Goal: Navigation & Orientation: Go to known website

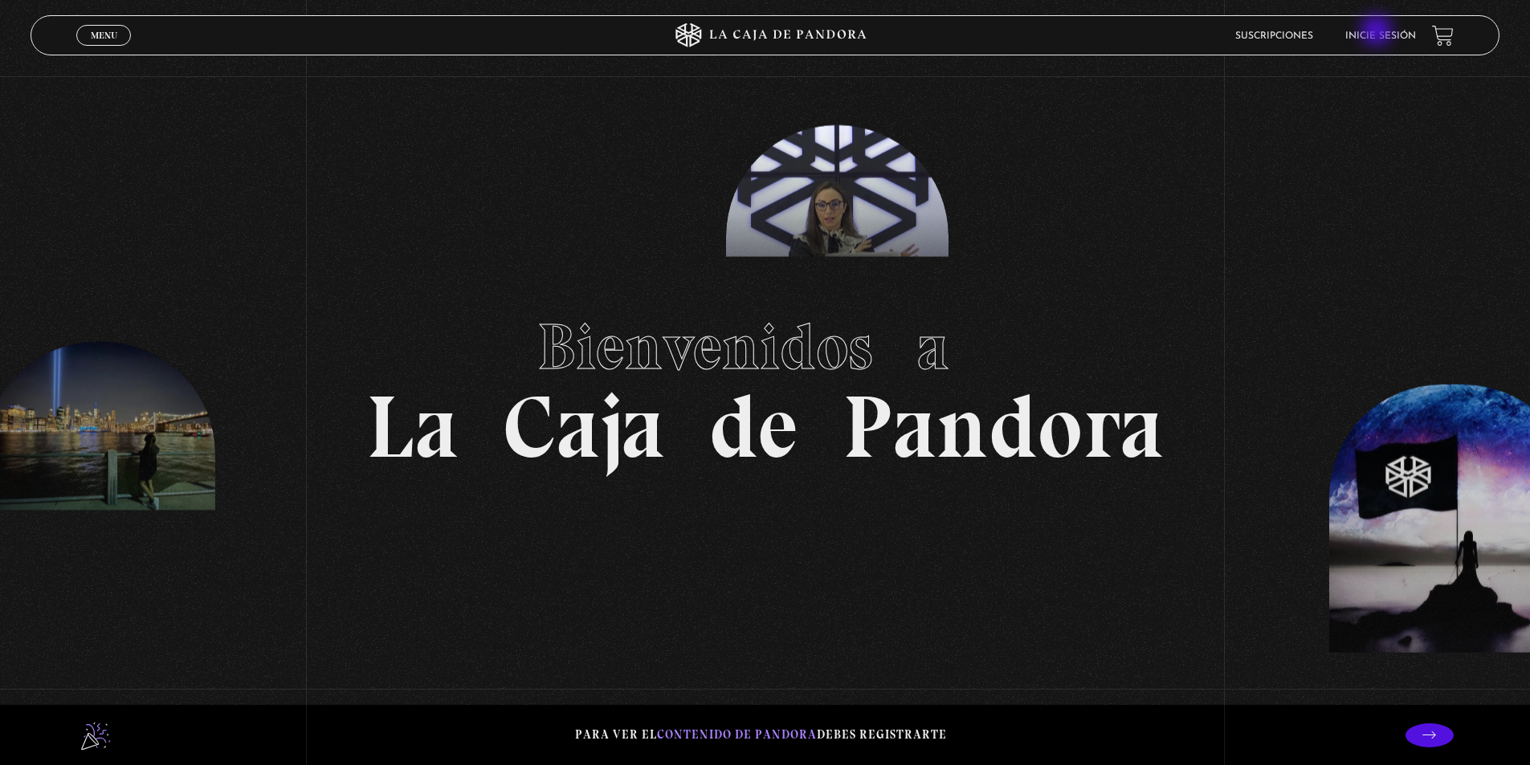
click at [1378, 32] on link "Inicie sesión" at bounding box center [1380, 36] width 71 height 10
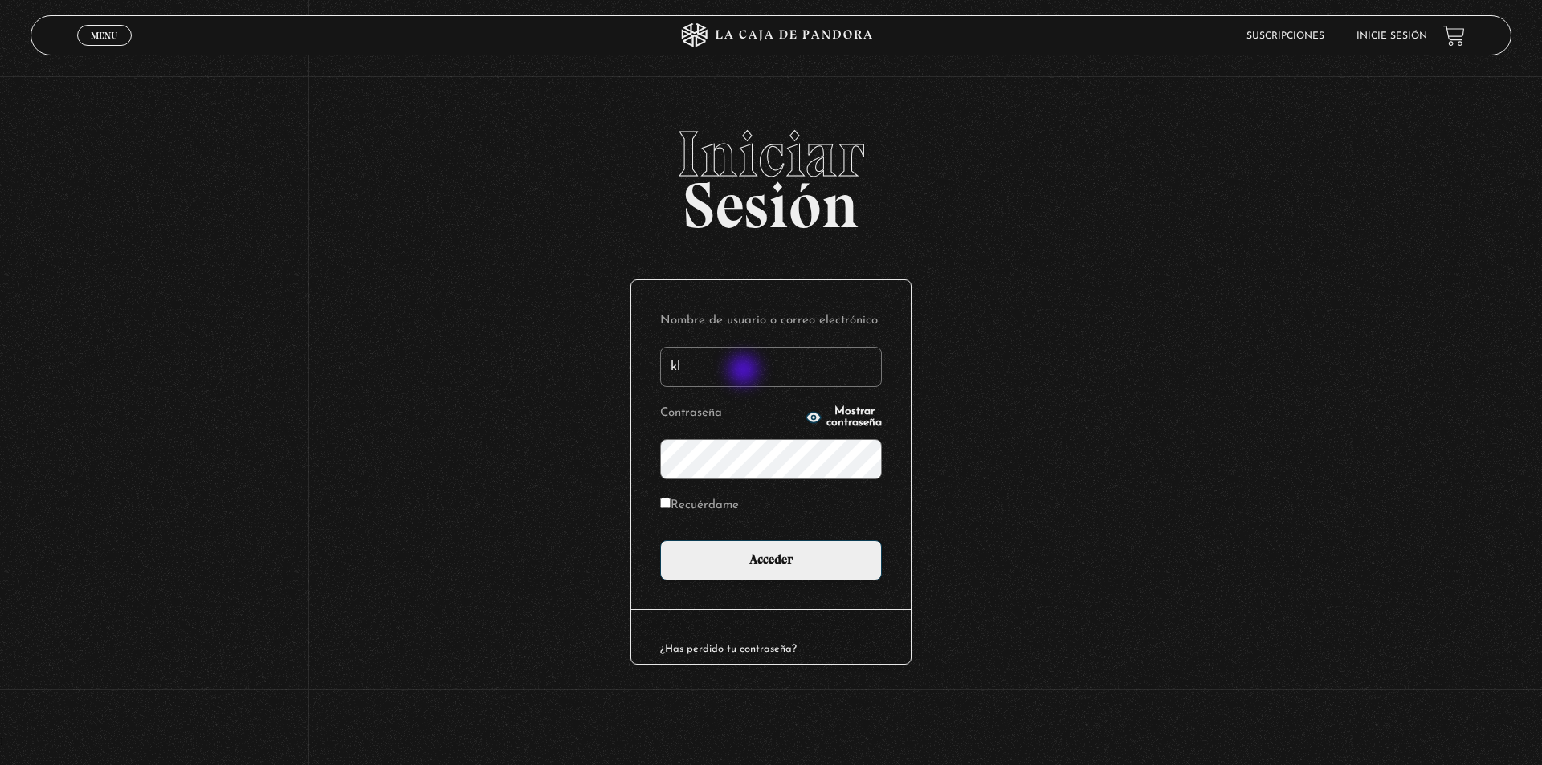
type input "[EMAIL_ADDRESS][DOMAIN_NAME]"
click at [806, 415] on icon "button" at bounding box center [813, 418] width 14 height 10
click at [602, 459] on div "Iniciar Sesión Nombre de usuario o correo electrónico [EMAIL_ADDRESS][DOMAIN_NA…" at bounding box center [771, 429] width 1542 height 615
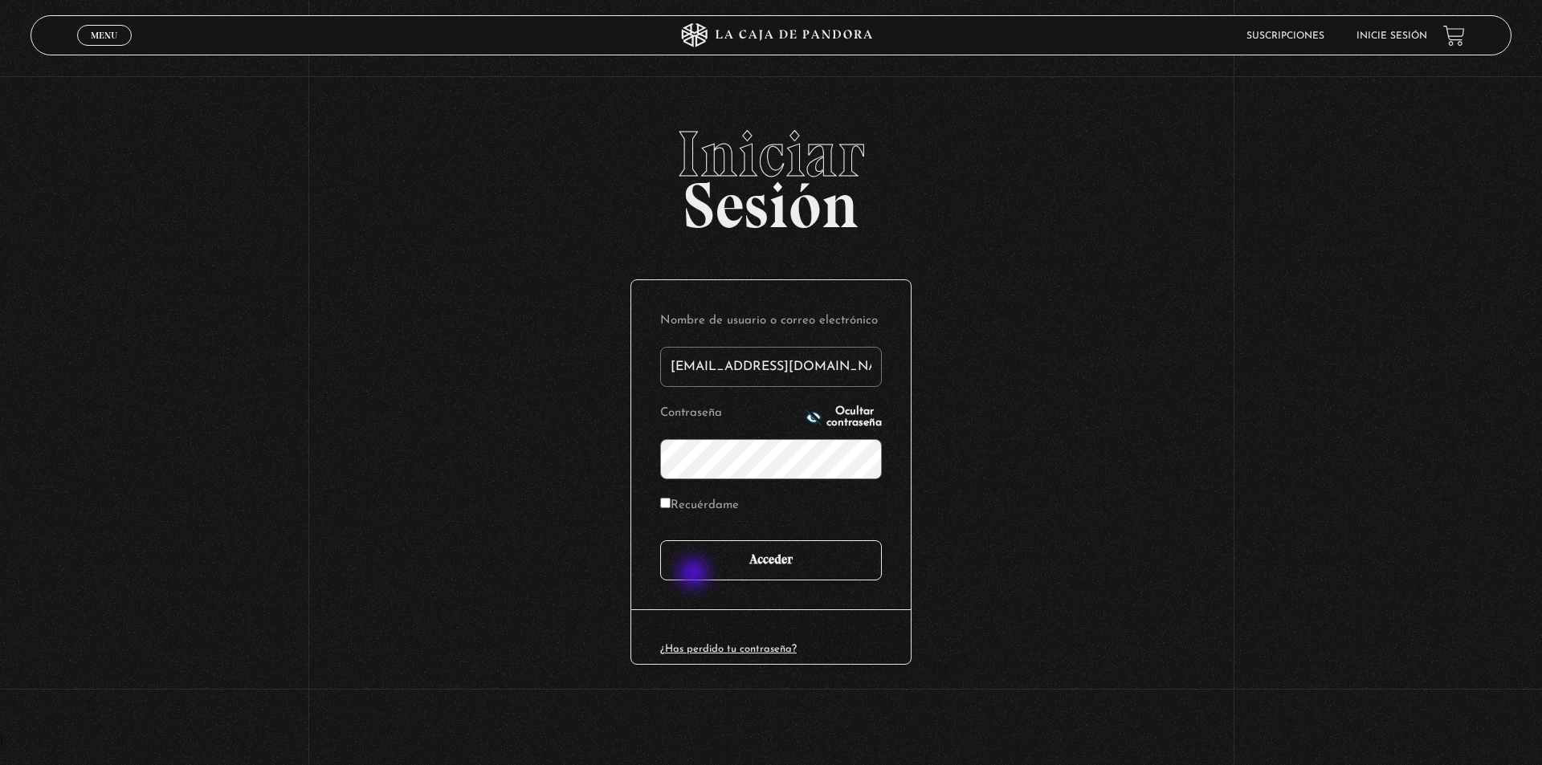
click at [703, 572] on input "Acceder" at bounding box center [771, 561] width 222 height 40
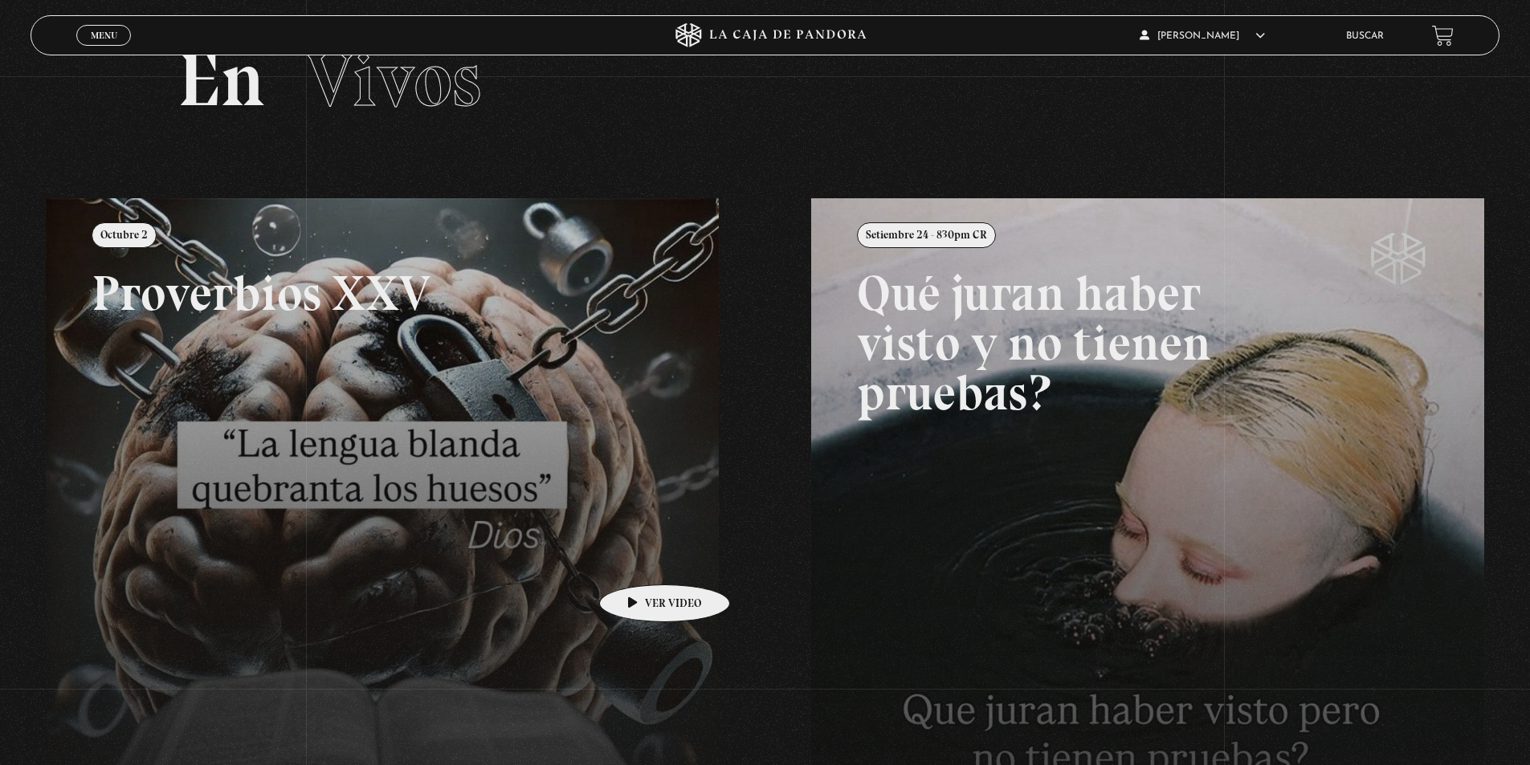
scroll to position [161, 0]
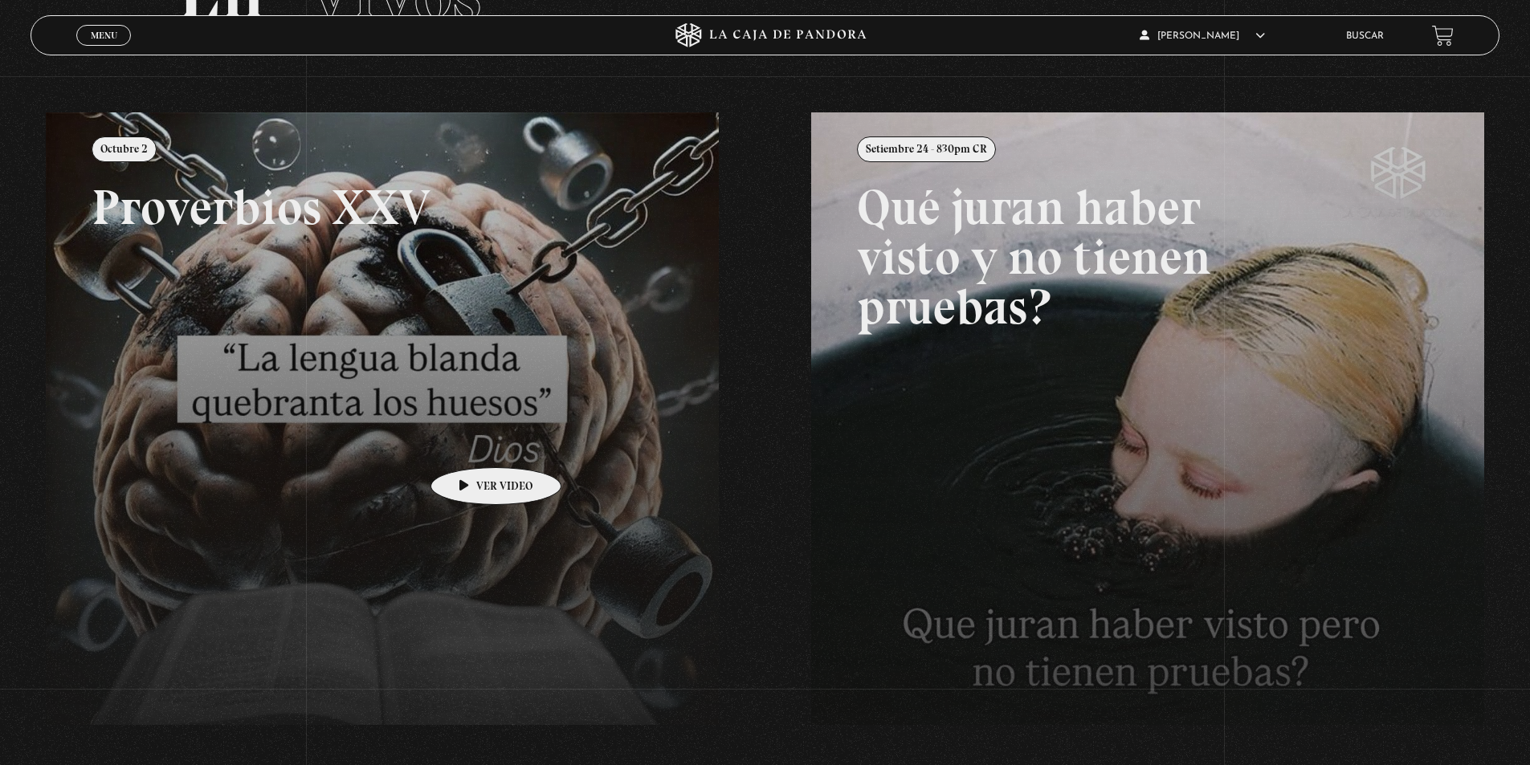
click at [471, 443] on link at bounding box center [811, 494] width 1530 height 765
